Goal: Task Accomplishment & Management: Manage account settings

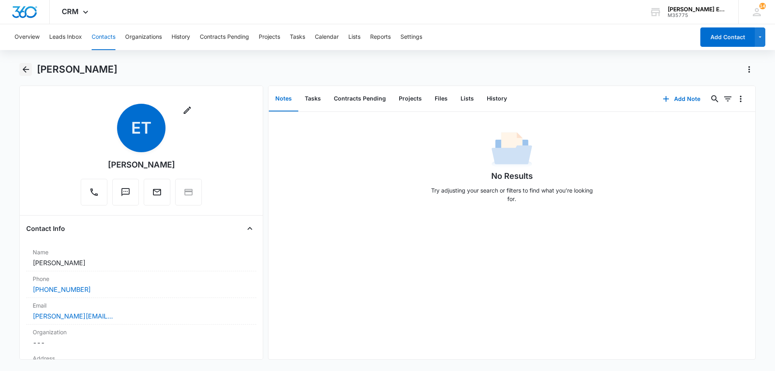
click at [27, 69] on icon "Back" at bounding box center [26, 69] width 6 height 6
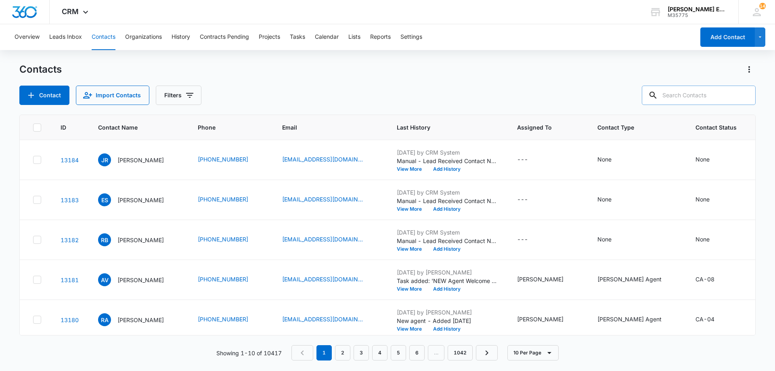
click at [688, 93] on input "text" at bounding box center [699, 95] width 114 height 19
click at [691, 96] on input "text" at bounding box center [699, 95] width 114 height 19
type input "segura"
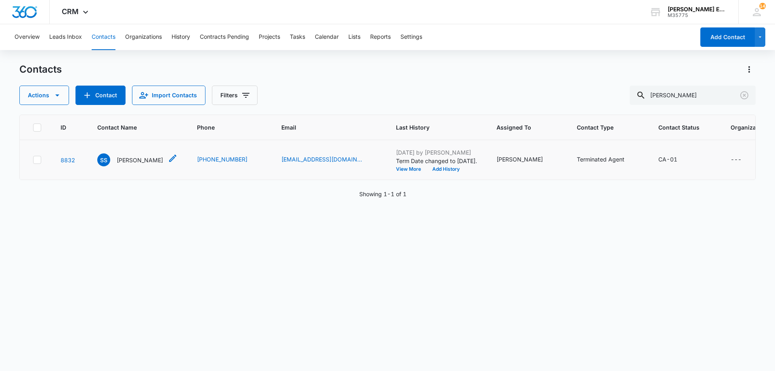
click at [147, 164] on p "Sheree Segura" at bounding box center [140, 160] width 46 height 8
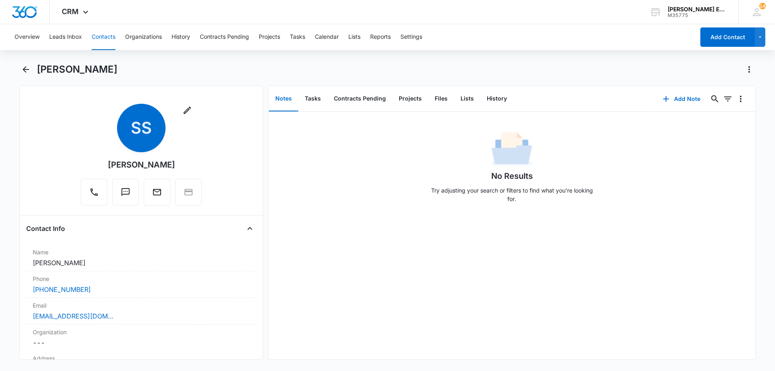
click at [280, 96] on button "Notes" at bounding box center [283, 98] width 29 height 25
copy div "Sheree Segura"
drag, startPoint x: 167, startPoint y: 167, endPoint x: 106, endPoint y: 166, distance: 61.0
click at [106, 166] on div "Remove SS Sheree Segura" at bounding box center [141, 155] width 121 height 102
click at [673, 101] on button "Add Note" at bounding box center [682, 98] width 54 height 19
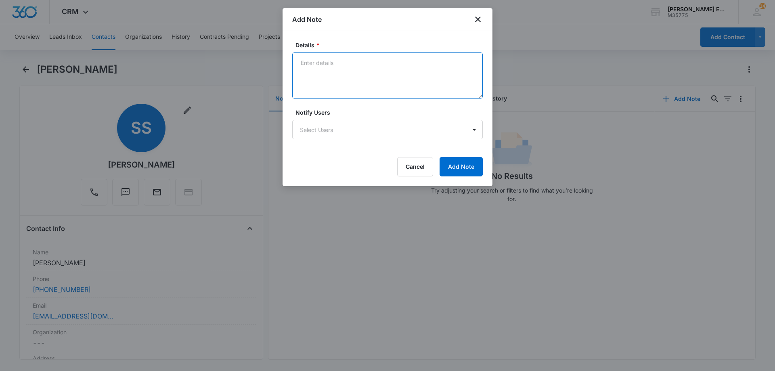
click at [333, 81] on textarea "Details *" at bounding box center [387, 75] width 191 height 46
type textarea "Onboarding Fee $99.00 is waived. Reactivated agent 10/06/2025"
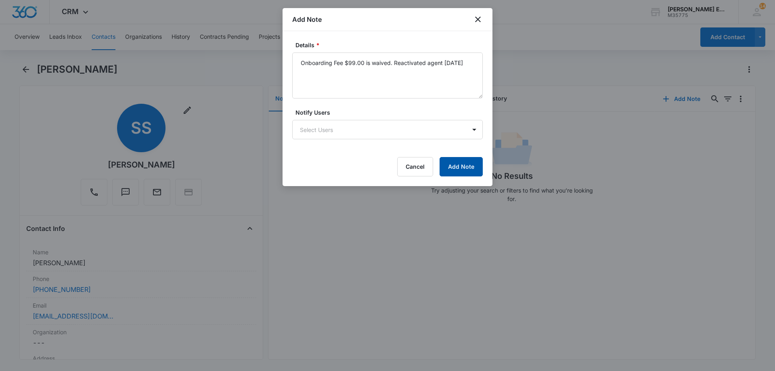
click at [460, 163] on button "Add Note" at bounding box center [461, 166] width 43 height 19
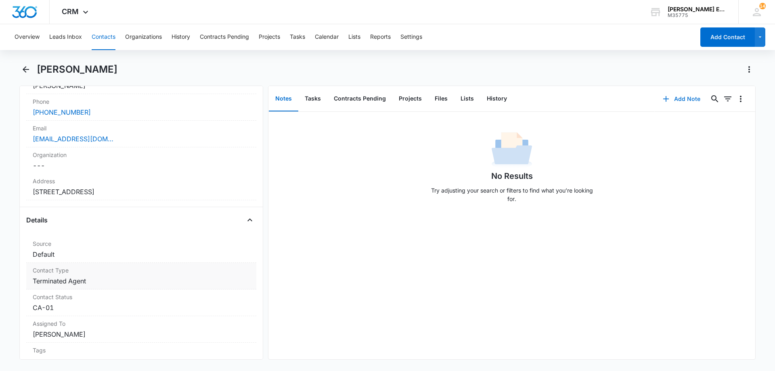
scroll to position [202, 0]
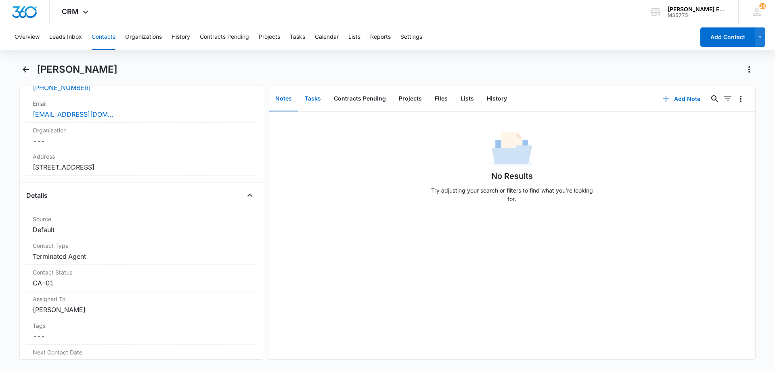
click at [316, 103] on button "Tasks" at bounding box center [312, 98] width 29 height 25
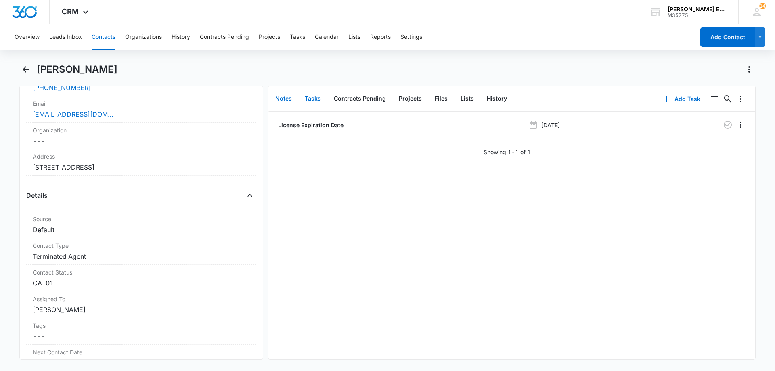
click at [285, 97] on button "Notes" at bounding box center [283, 98] width 29 height 25
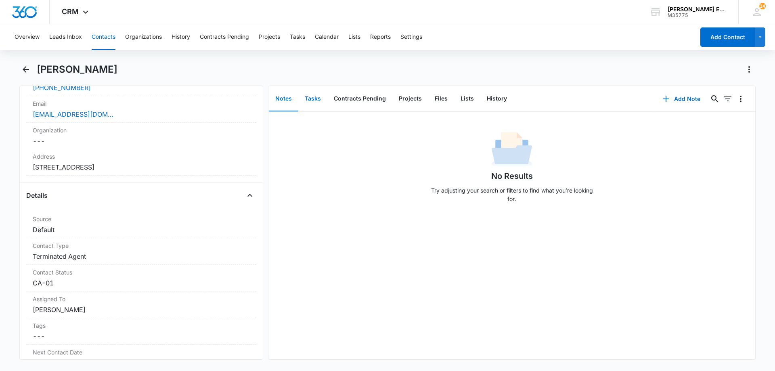
click at [312, 96] on button "Tasks" at bounding box center [312, 98] width 29 height 25
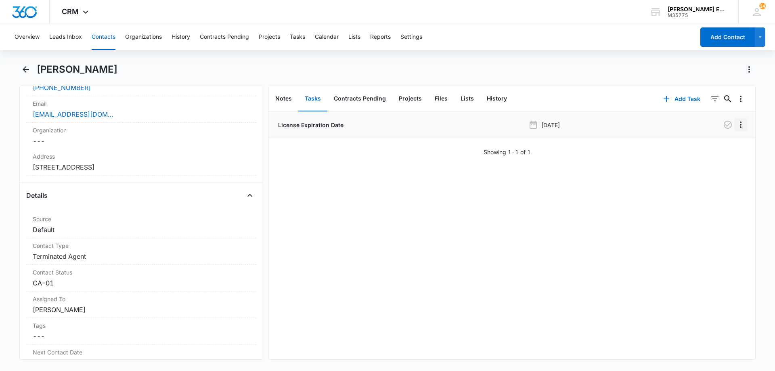
click at [736, 126] on icon "Overflow Menu" at bounding box center [741, 125] width 10 height 10
click at [710, 159] on div "Delete" at bounding box center [712, 160] width 17 height 6
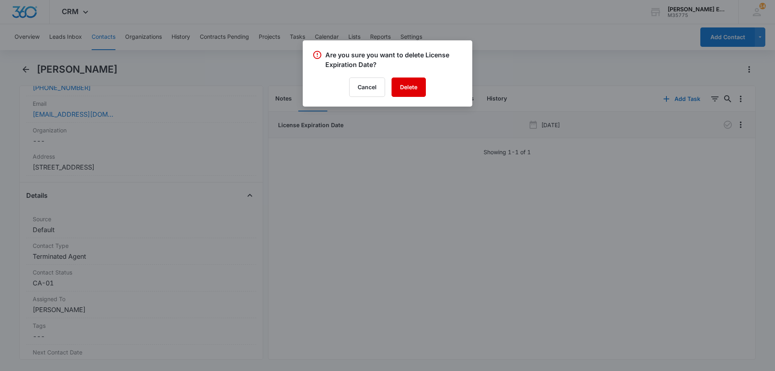
click at [407, 88] on button "Delete" at bounding box center [409, 87] width 34 height 19
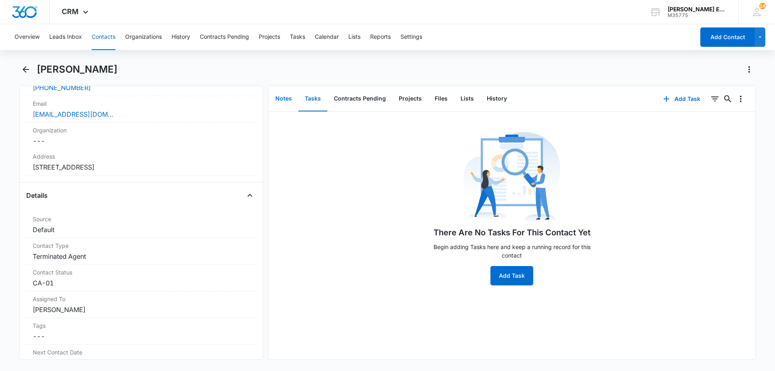
click at [278, 98] on button "Notes" at bounding box center [283, 98] width 29 height 25
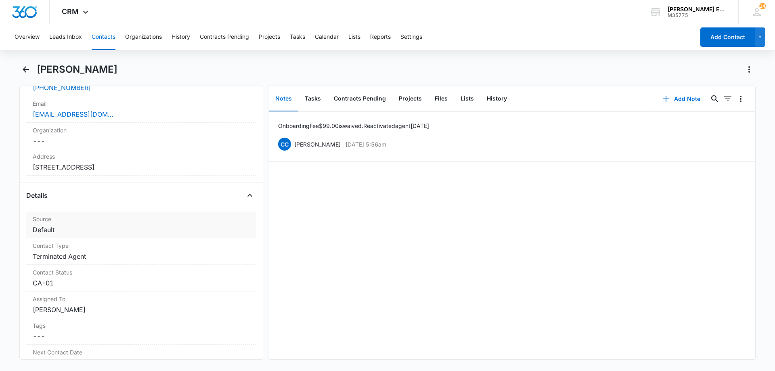
click at [101, 234] on dd "Cancel Save Changes Default" at bounding box center [141, 230] width 217 height 10
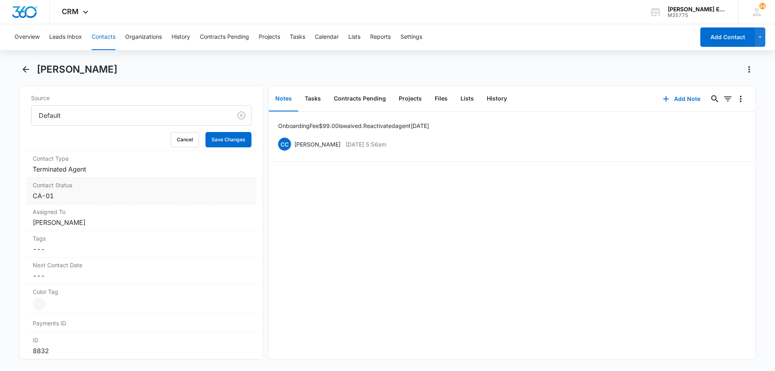
scroll to position [283, 0]
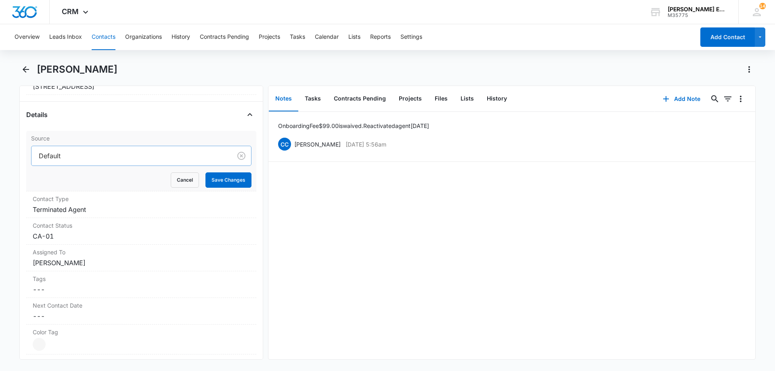
click at [117, 159] on div at bounding box center [130, 155] width 182 height 11
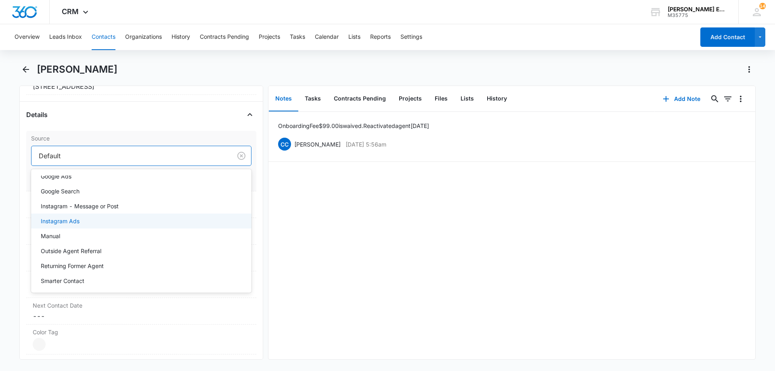
scroll to position [274, 0]
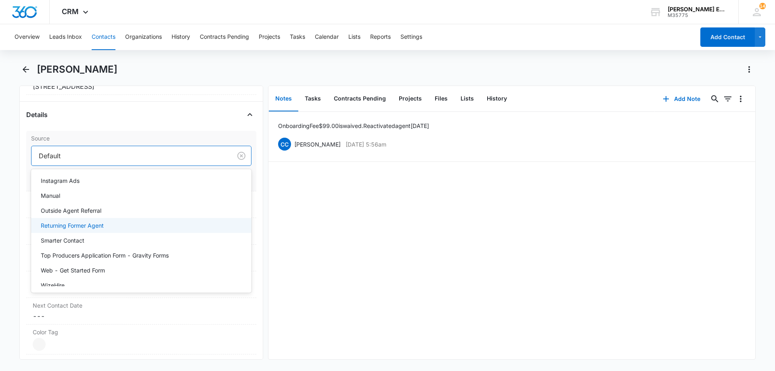
click at [78, 226] on p "Returning Former Agent" at bounding box center [72, 225] width 63 height 8
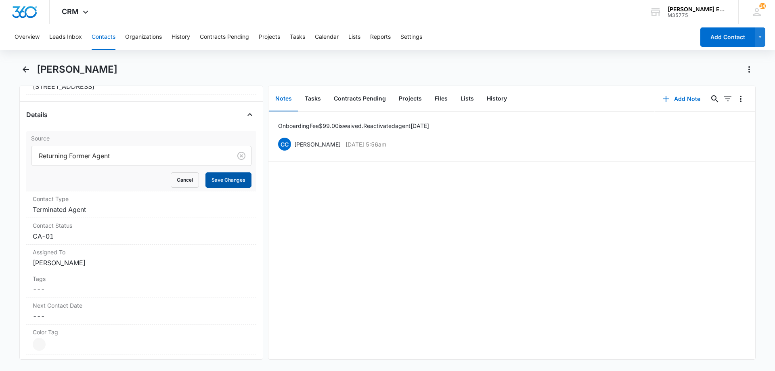
click at [216, 178] on button "Save Changes" at bounding box center [228, 179] width 46 height 15
